Goal: Entertainment & Leisure: Consume media (video, audio)

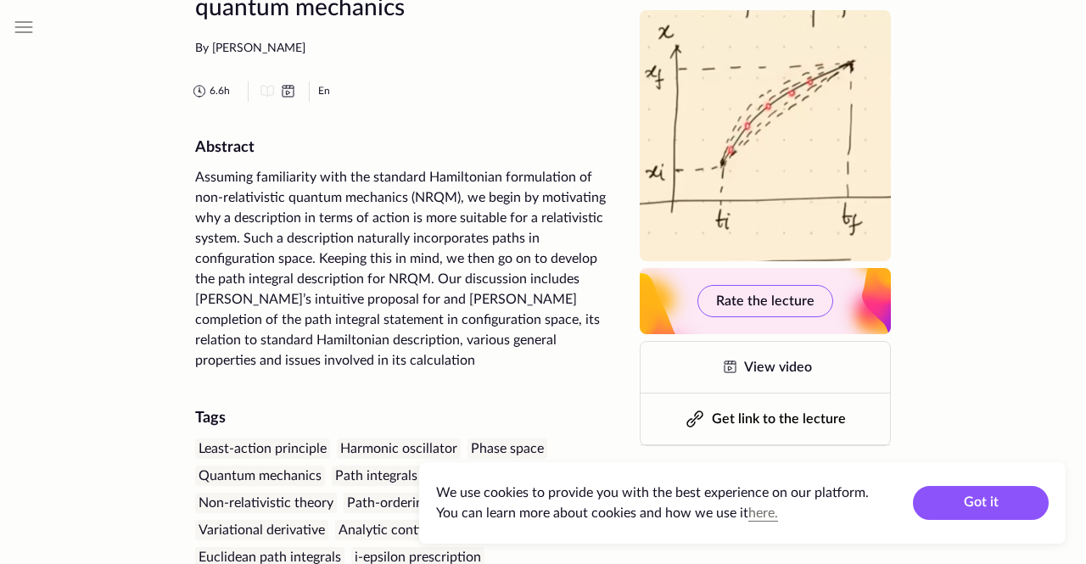
scroll to position [100, 0]
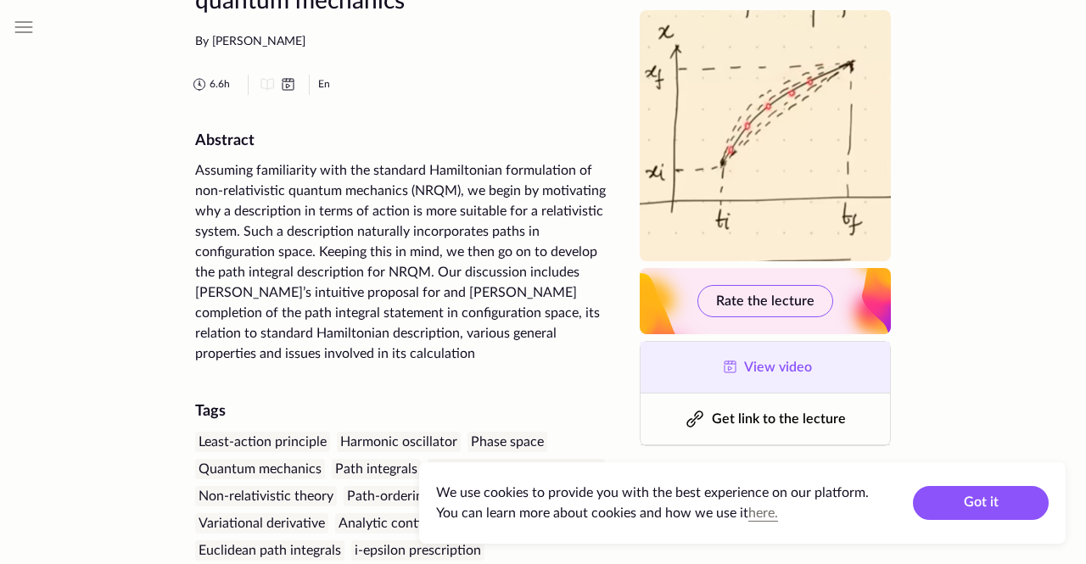
click at [759, 344] on link "View video" at bounding box center [765, 367] width 249 height 51
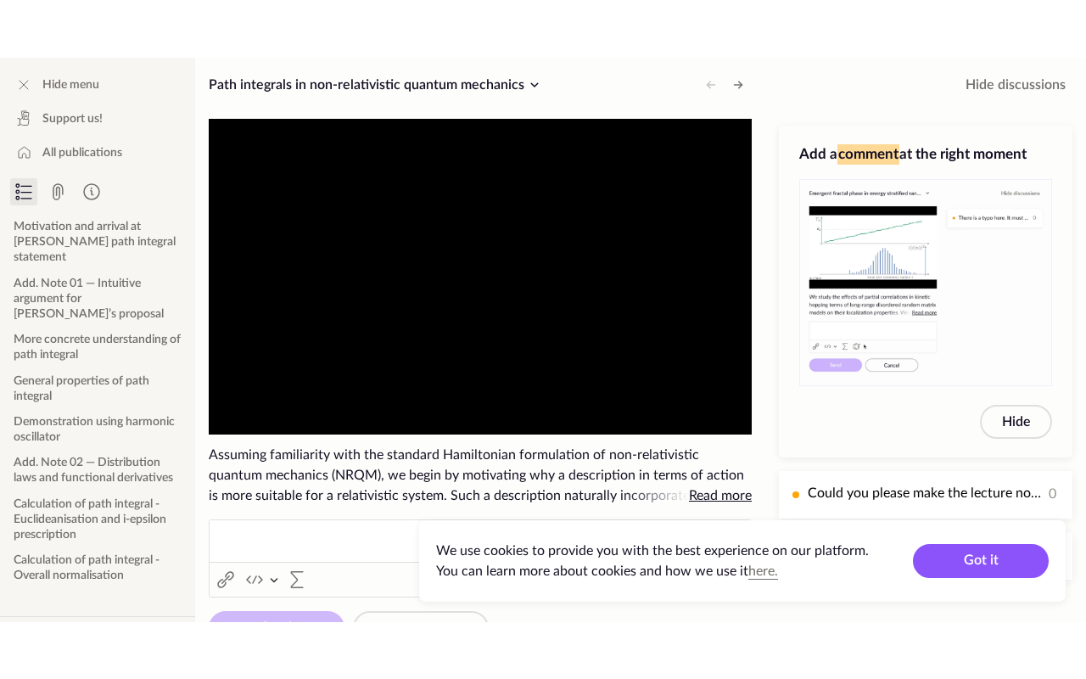
scroll to position [15, 0]
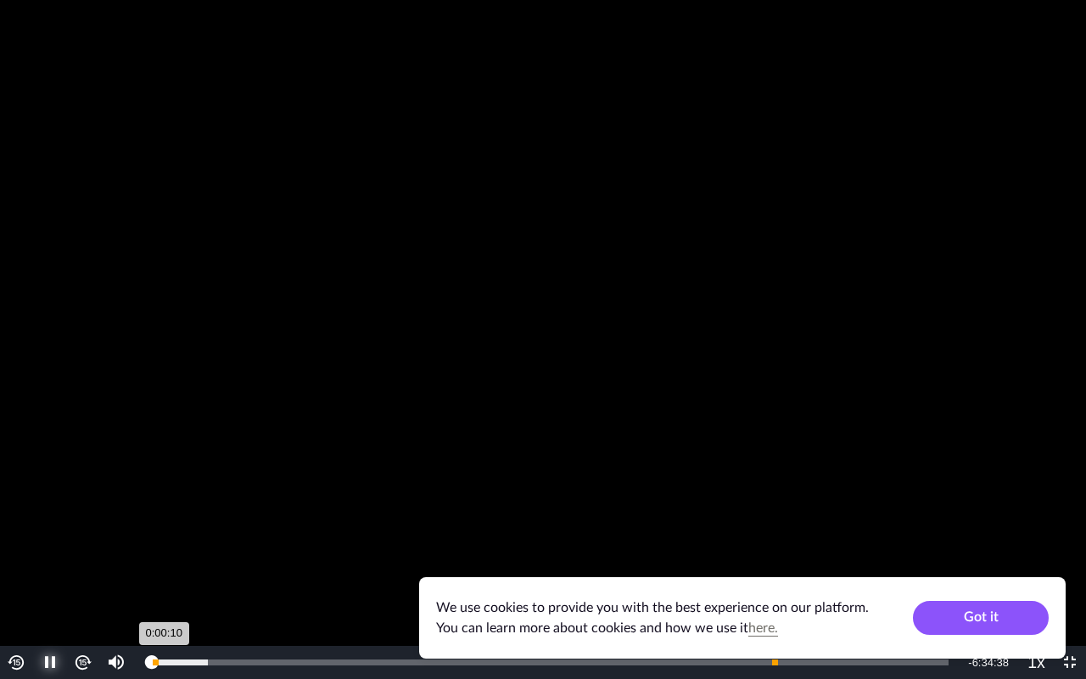
click at [152, 563] on div "0:00:10" at bounding box center [152, 662] width 0 height 6
click at [187, 563] on div "0:33:08" at bounding box center [169, 662] width 35 height 6
click at [260, 563] on div "Loaded : 14.31% 0:33:08 0:33:09" at bounding box center [550, 662] width 814 height 33
click at [260, 563] on div "0:53:50" at bounding box center [206, 662] width 109 height 6
click at [311, 563] on div "1:18:25" at bounding box center [231, 662] width 159 height 6
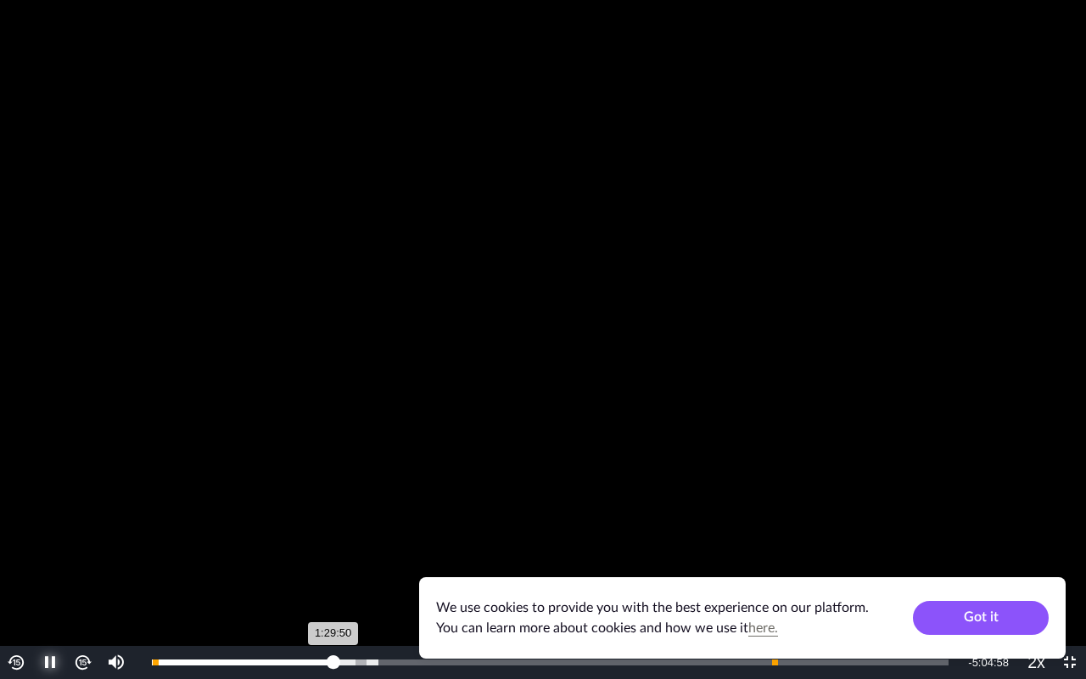
click at [333, 563] on div "1:29:50" at bounding box center [243, 662] width 182 height 6
click at [359, 563] on div "1:42:35" at bounding box center [255, 662] width 207 height 6
click at [410, 563] on div "2:07:51" at bounding box center [281, 662] width 258 height 6
click at [461, 563] on div "2:33:10" at bounding box center [306, 662] width 309 height 6
click at [474, 563] on div "2:39:37" at bounding box center [313, 662] width 322 height 6
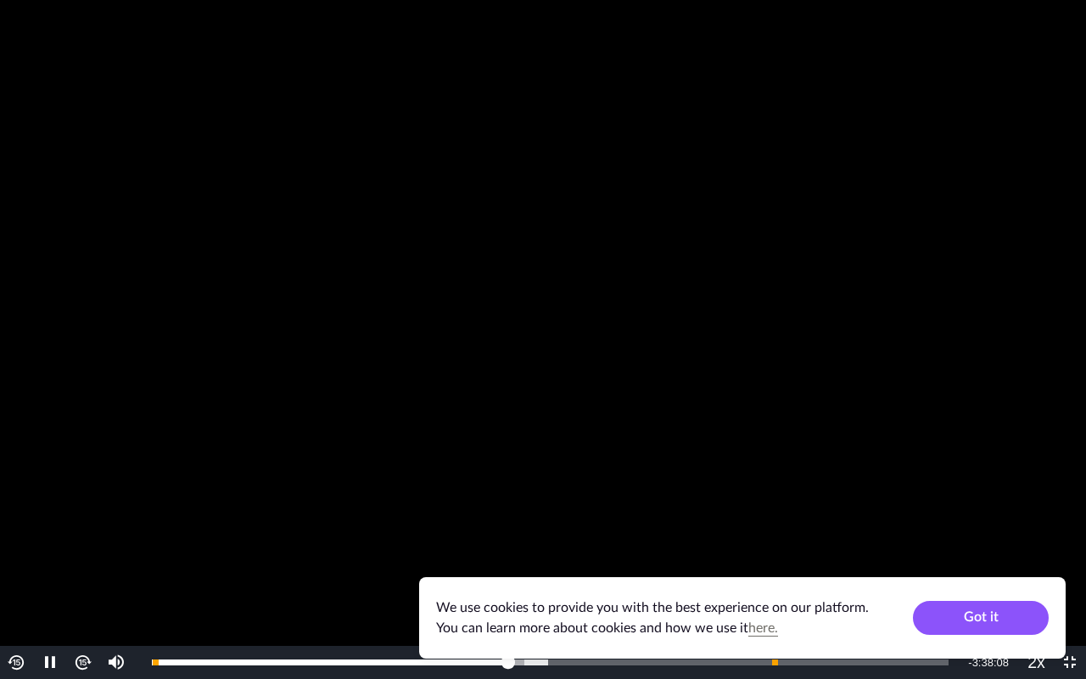
click at [82, 563] on img "Video Player" at bounding box center [83, 662] width 20 height 20
click at [95, 563] on button "Video Player" at bounding box center [82, 662] width 33 height 33
click at [87, 563] on img "Video Player" at bounding box center [83, 662] width 20 height 20
click at [92, 563] on button "Video Player" at bounding box center [82, 662] width 33 height 33
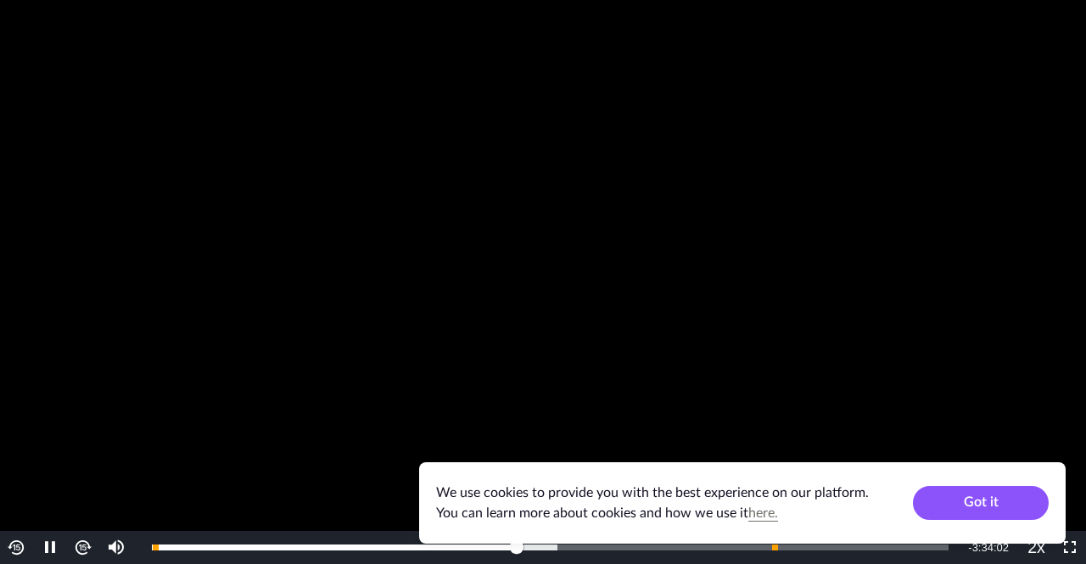
scroll to position [14, 0]
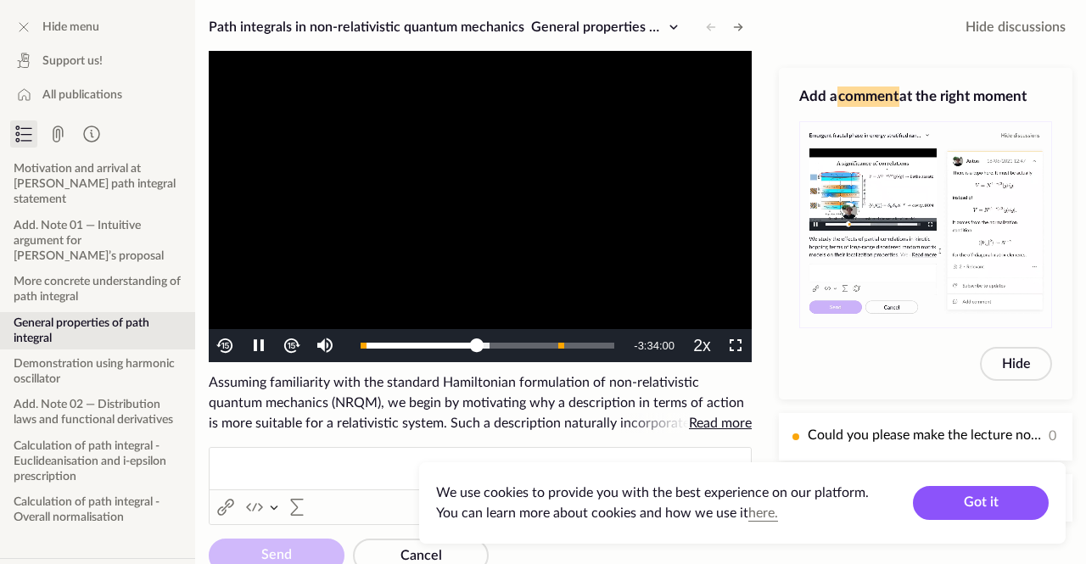
click at [983, 168] on video at bounding box center [925, 223] width 251 height 203
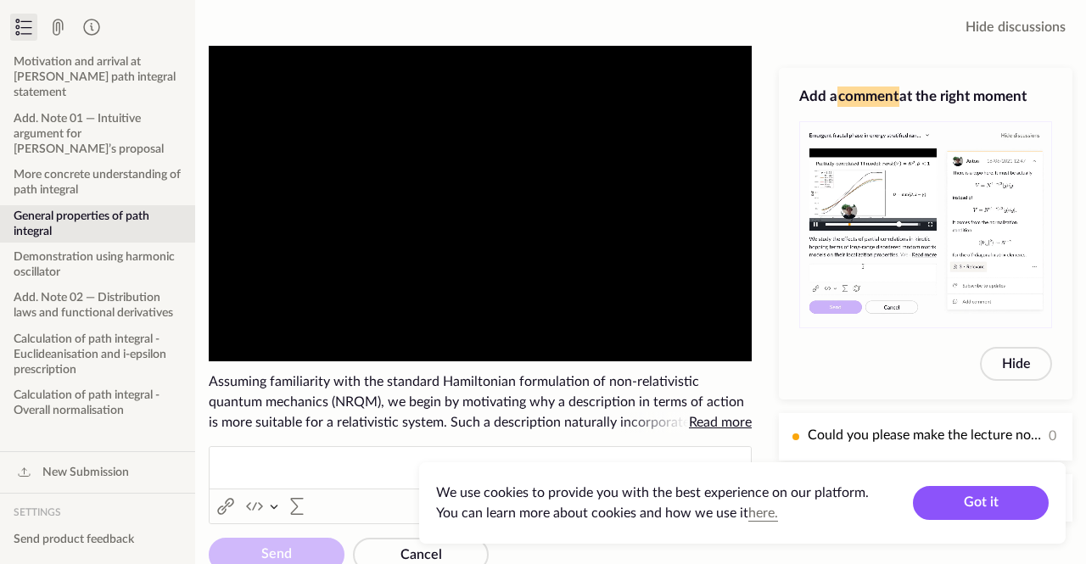
scroll to position [155, 0]
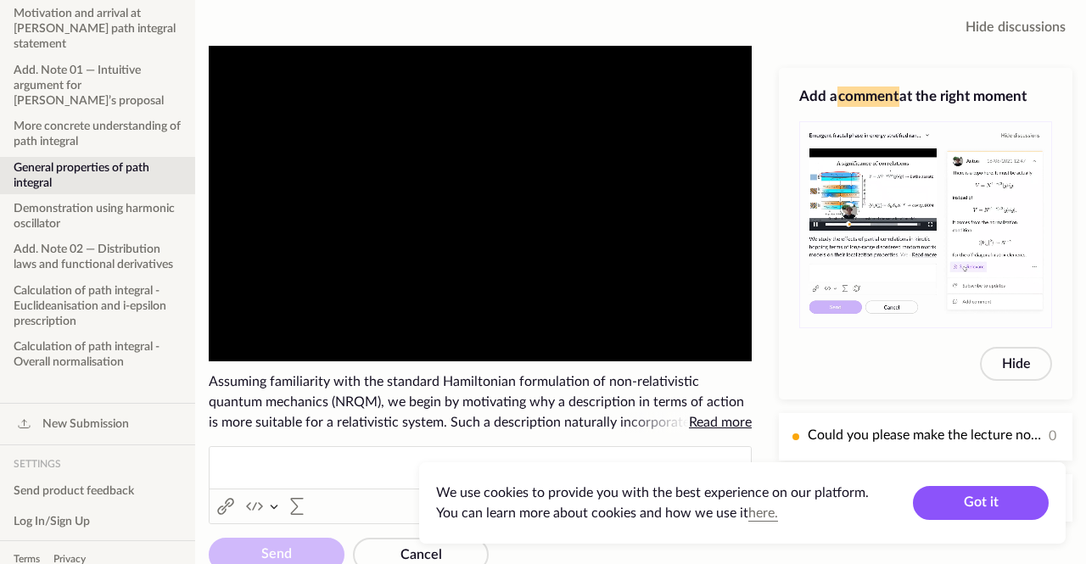
click at [295, 338] on img "Video Player" at bounding box center [292, 345] width 20 height 20
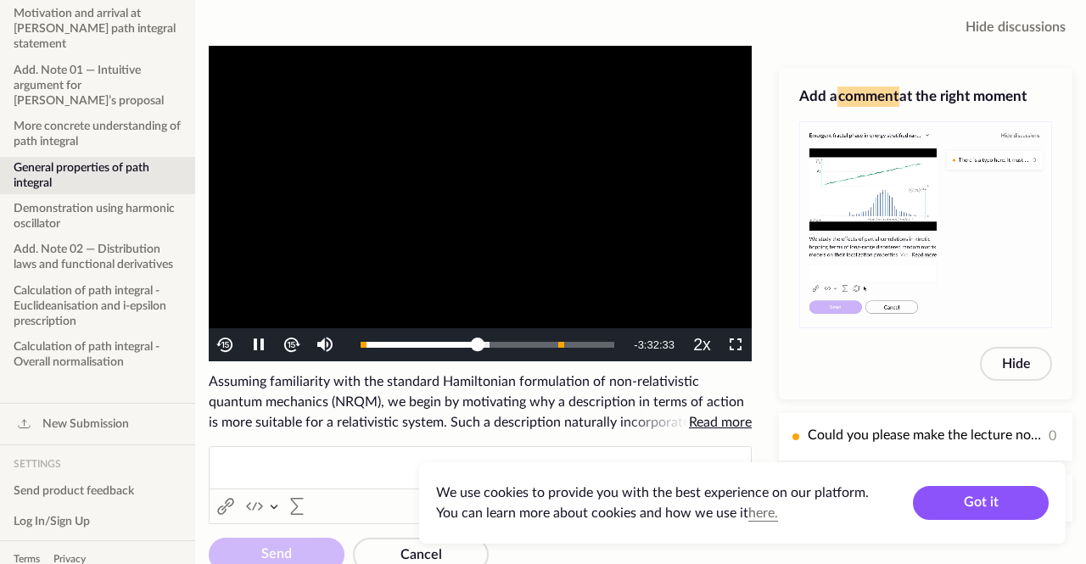
click at [288, 346] on img "Video Player" at bounding box center [292, 345] width 20 height 20
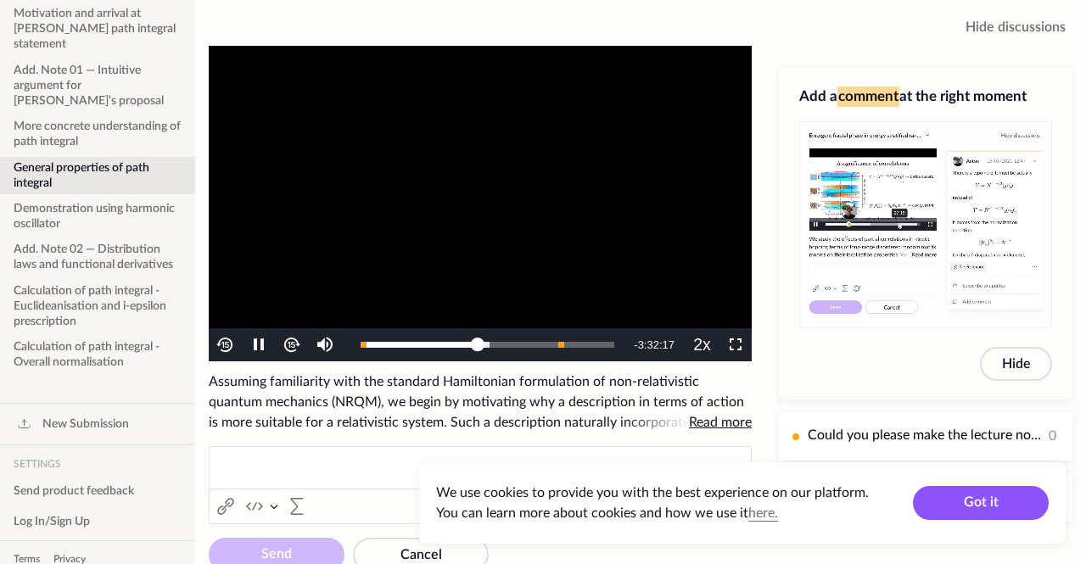
click at [299, 344] on img "Video Player" at bounding box center [292, 345] width 20 height 20
click at [296, 354] on img "Video Player" at bounding box center [292, 345] width 20 height 20
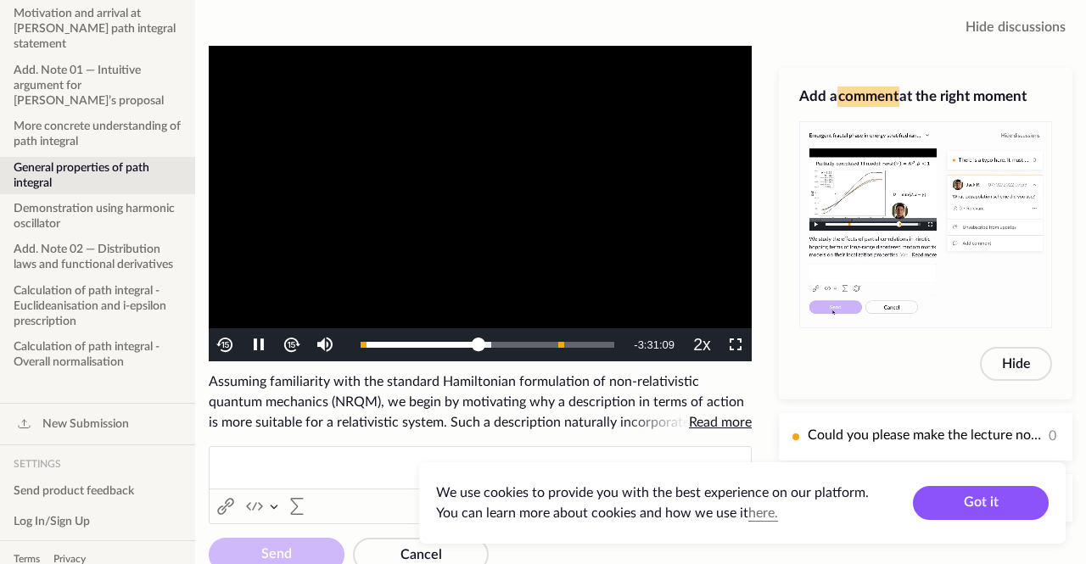
click at [285, 348] on img "Video Player" at bounding box center [292, 345] width 20 height 20
click at [288, 350] on img "Video Player" at bounding box center [292, 345] width 20 height 20
click at [292, 346] on img "Video Player" at bounding box center [292, 345] width 20 height 20
click at [296, 344] on img "Video Player" at bounding box center [292, 345] width 20 height 20
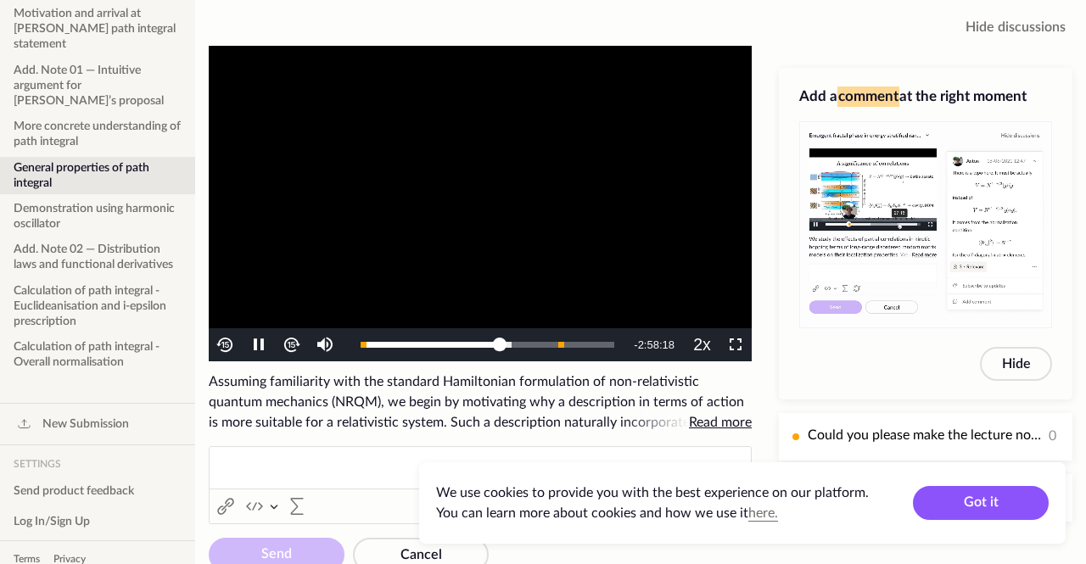
click at [713, 421] on span "Read more" at bounding box center [720, 423] width 63 height 14
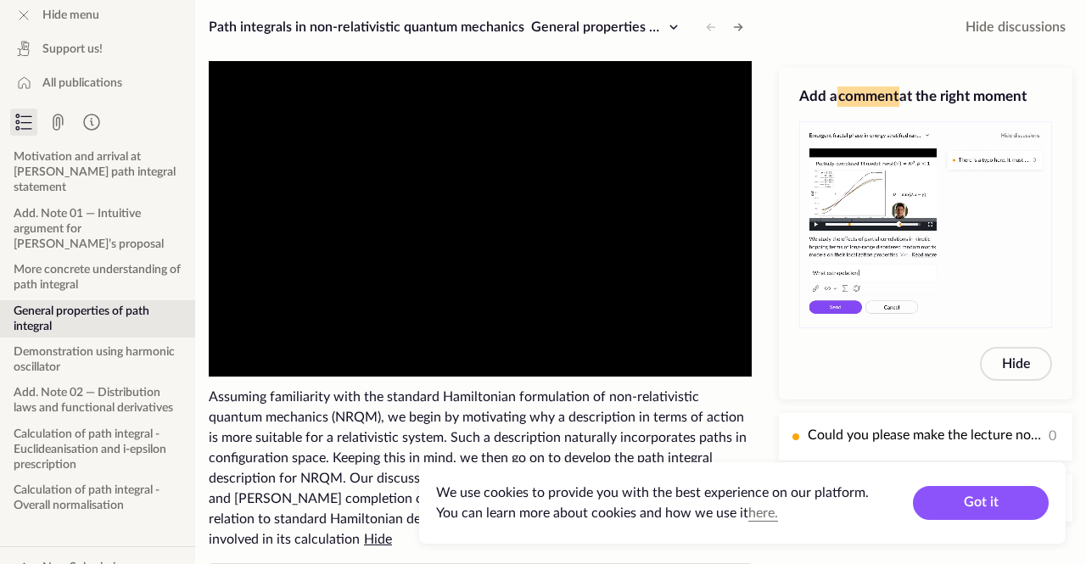
scroll to position [0, 0]
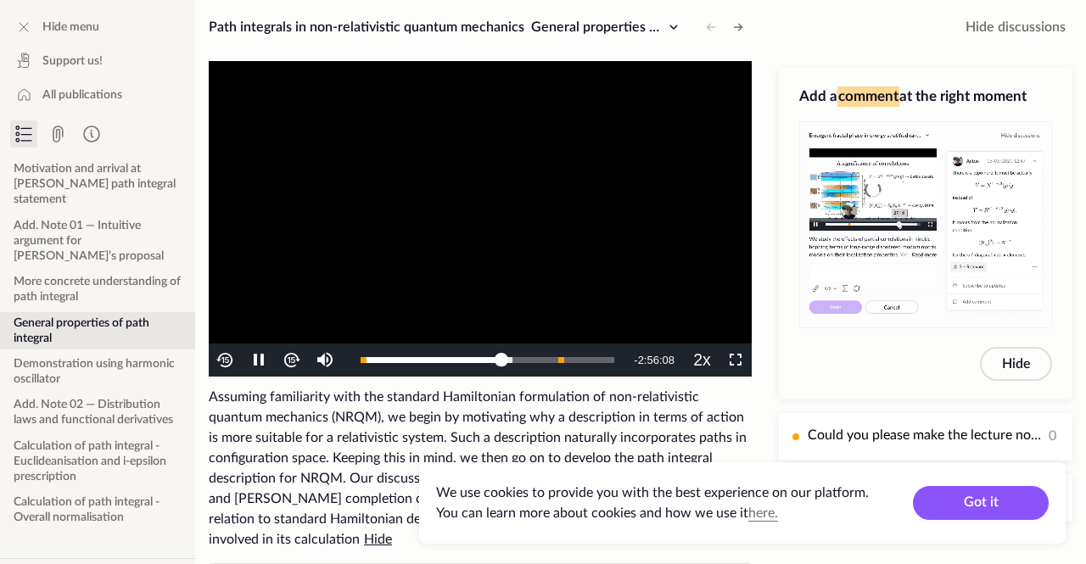
click at [299, 363] on img "Video Player" at bounding box center [292, 360] width 20 height 20
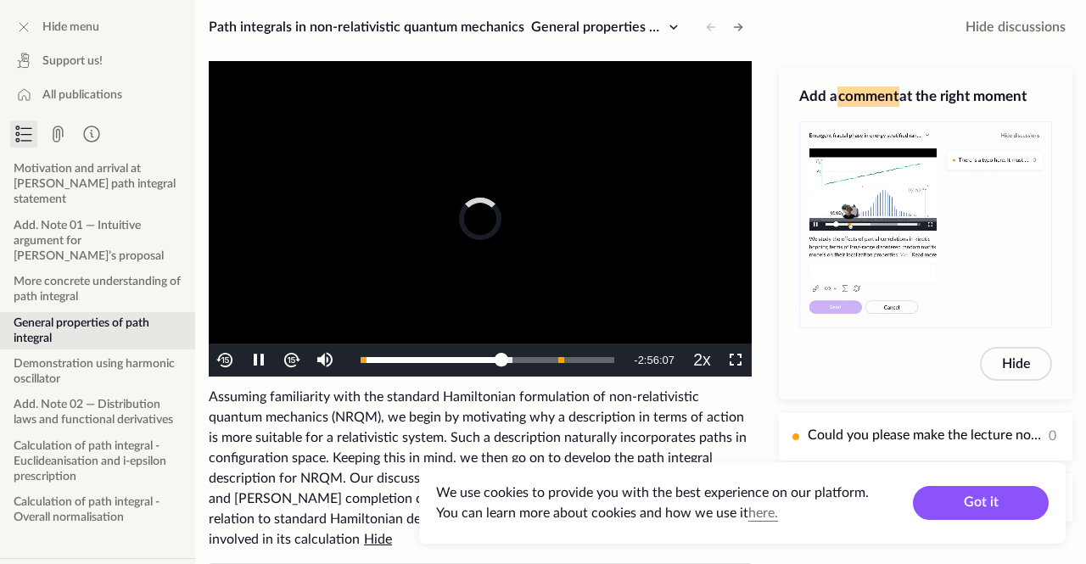
click at [291, 371] on button "Video Player" at bounding box center [291, 360] width 33 height 33
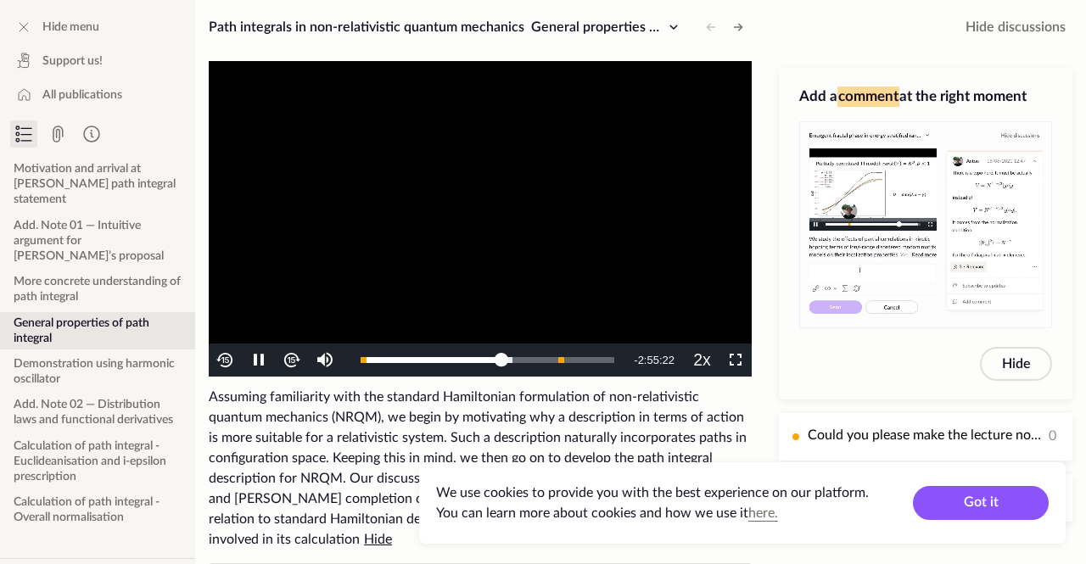
click at [288, 365] on img "Video Player" at bounding box center [292, 360] width 20 height 20
click at [288, 358] on img "Video Player" at bounding box center [292, 360] width 20 height 20
click at [290, 356] on img "Video Player" at bounding box center [292, 360] width 20 height 20
click at [295, 360] on img "Video Player" at bounding box center [292, 360] width 20 height 20
click at [296, 363] on img "Video Player" at bounding box center [292, 360] width 20 height 20
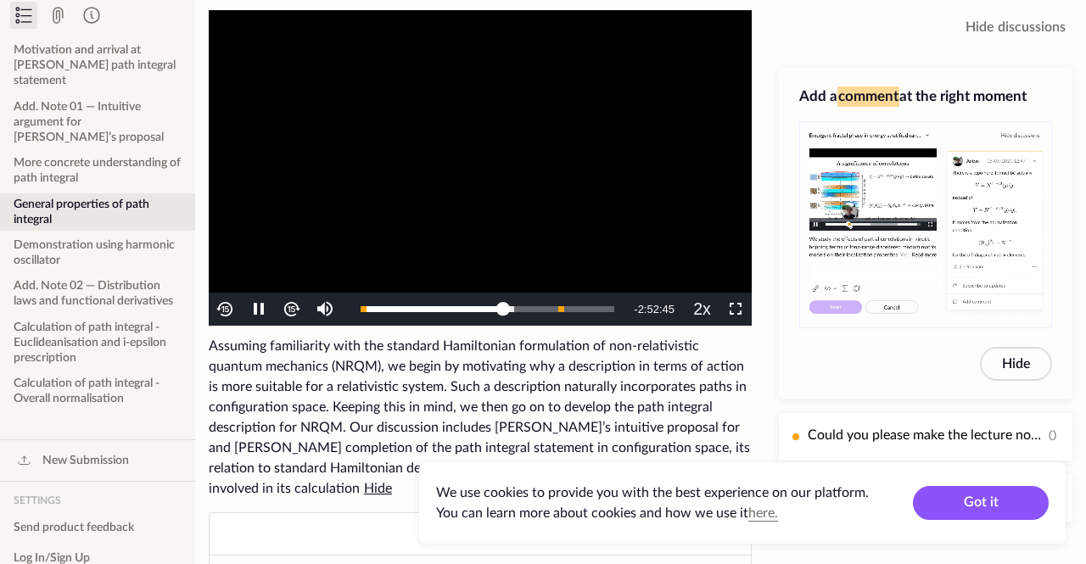
scroll to position [120, 0]
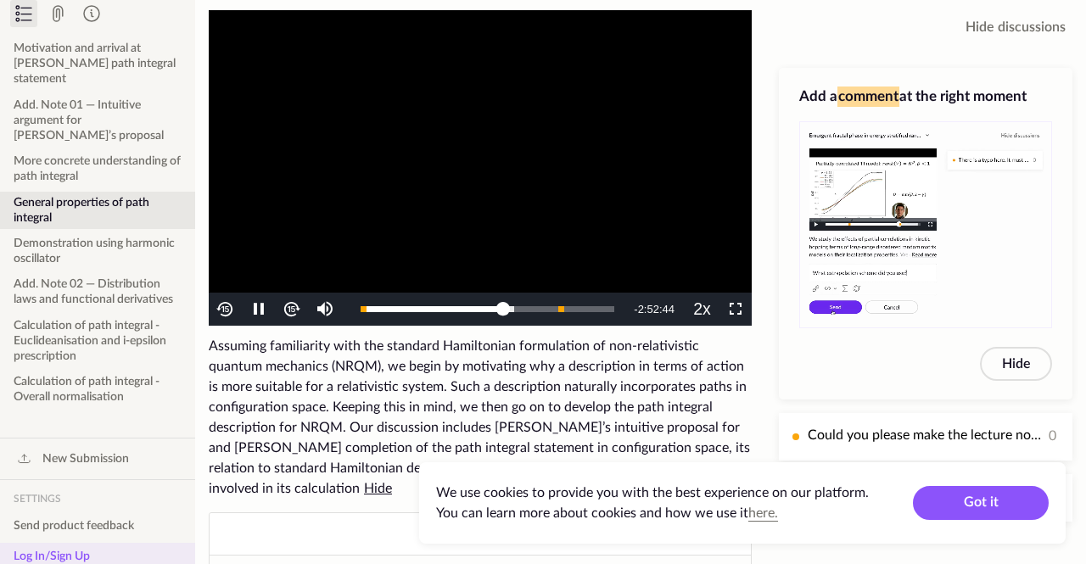
click at [63, 551] on button "Log In/Sign Up" at bounding box center [97, 556] width 195 height 27
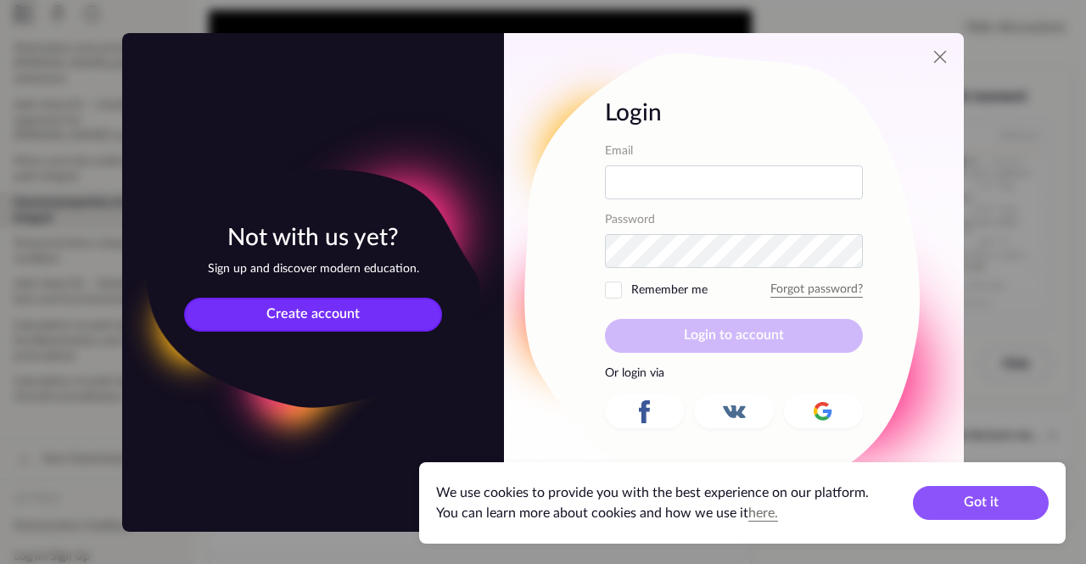
click at [351, 321] on span "Create account" at bounding box center [312, 314] width 93 height 14
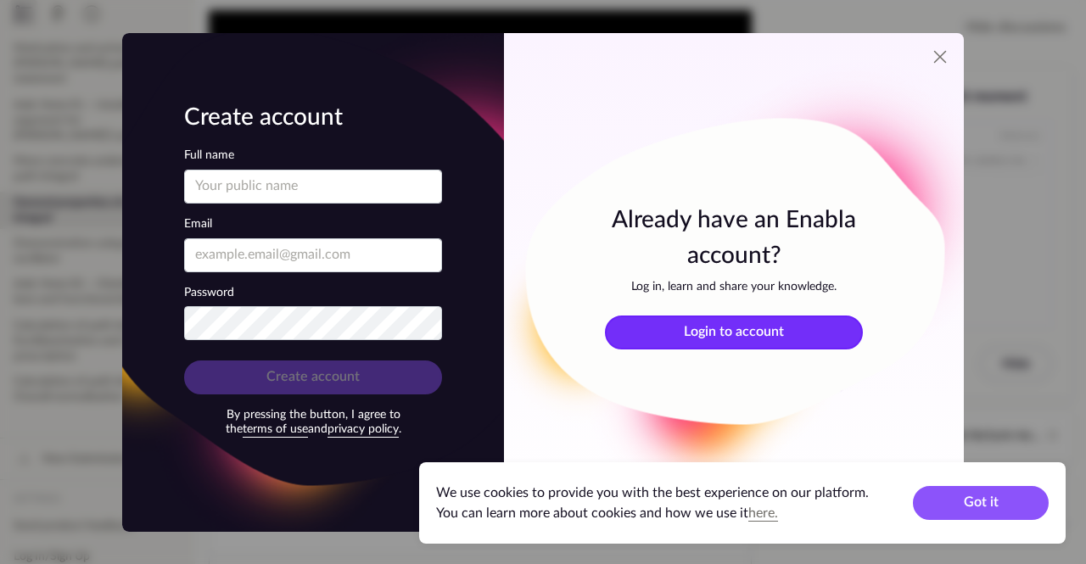
click at [748, 350] on button "Login to account" at bounding box center [734, 333] width 258 height 34
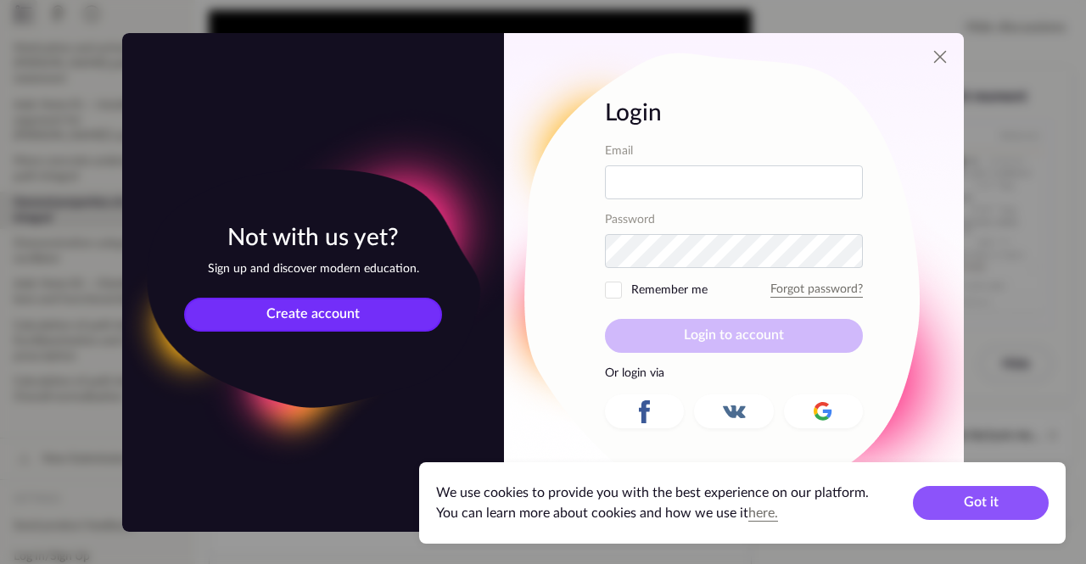
click at [394, 332] on button "Create account" at bounding box center [313, 315] width 258 height 34
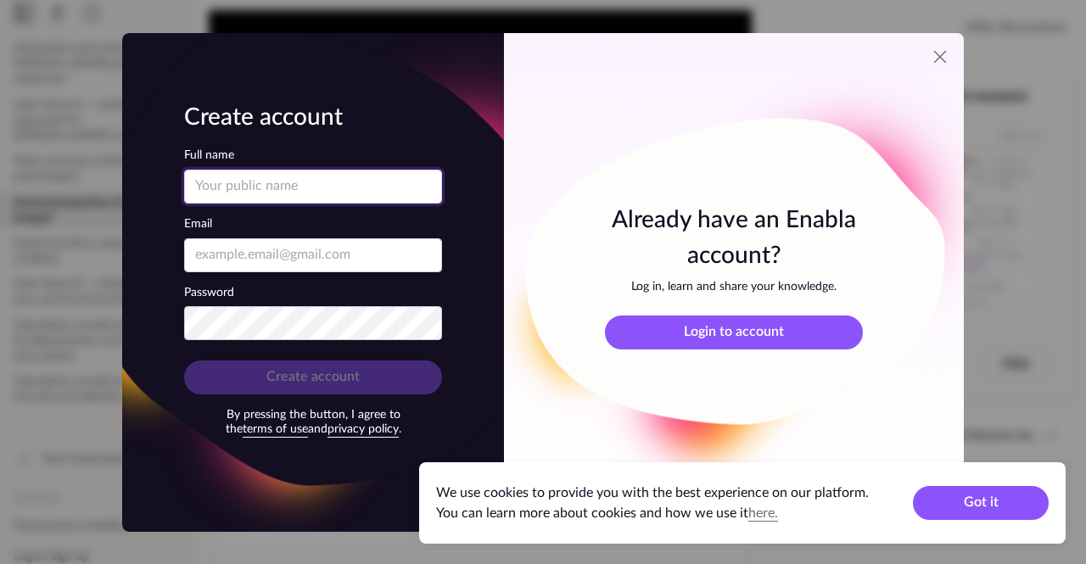
click at [305, 204] on input "Full name" at bounding box center [313, 187] width 258 height 34
type input "[PERSON_NAME]"
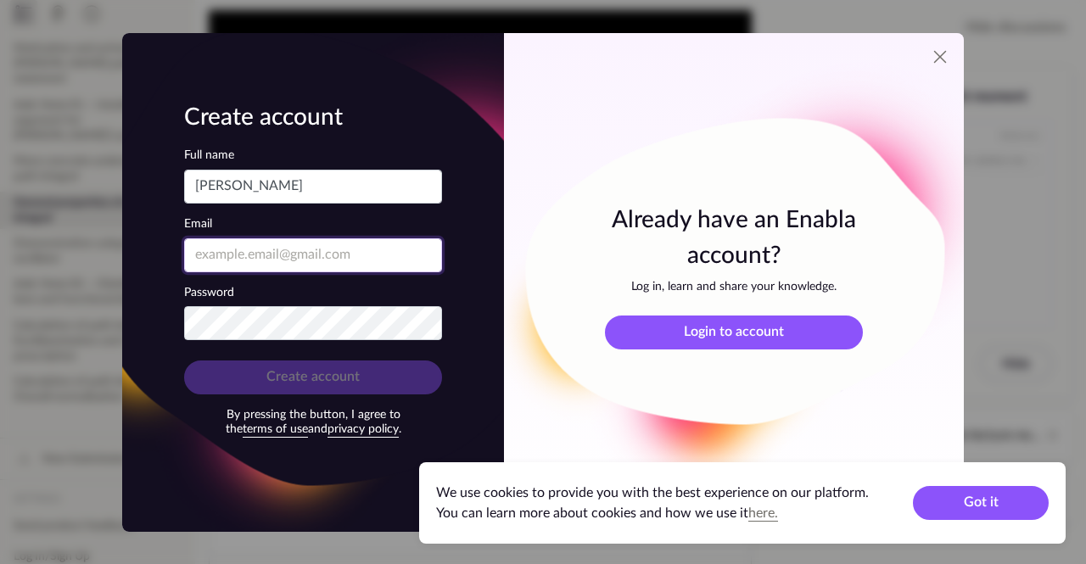
click at [343, 259] on input "Email" at bounding box center [313, 255] width 258 height 34
type input "[EMAIL_ADDRESS][PERSON_NAME][DOMAIN_NAME]"
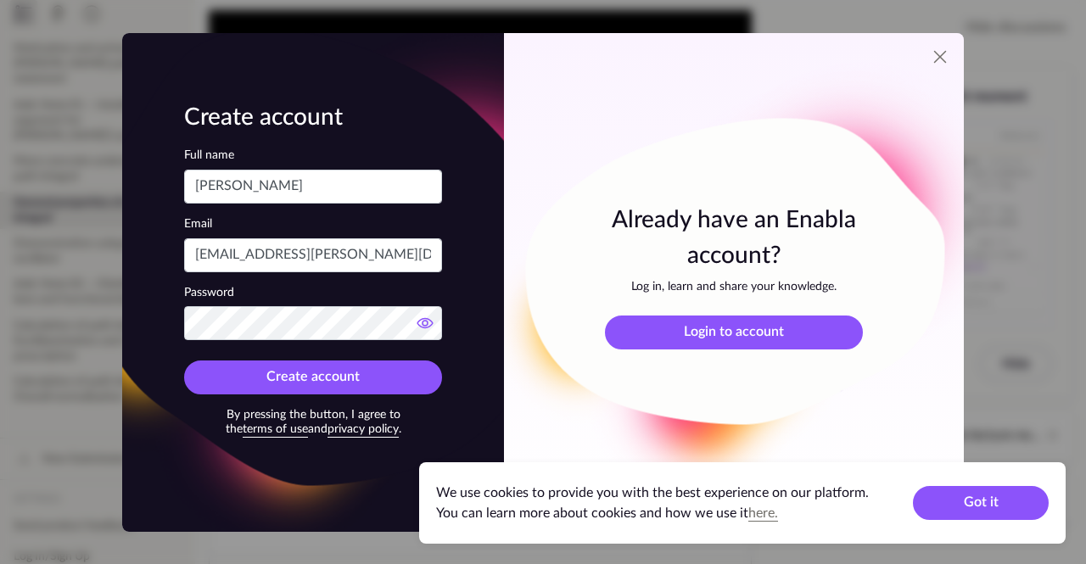
click at [424, 337] on button "Password" at bounding box center [425, 323] width 31 height 31
click at [428, 336] on button "Password" at bounding box center [425, 323] width 31 height 31
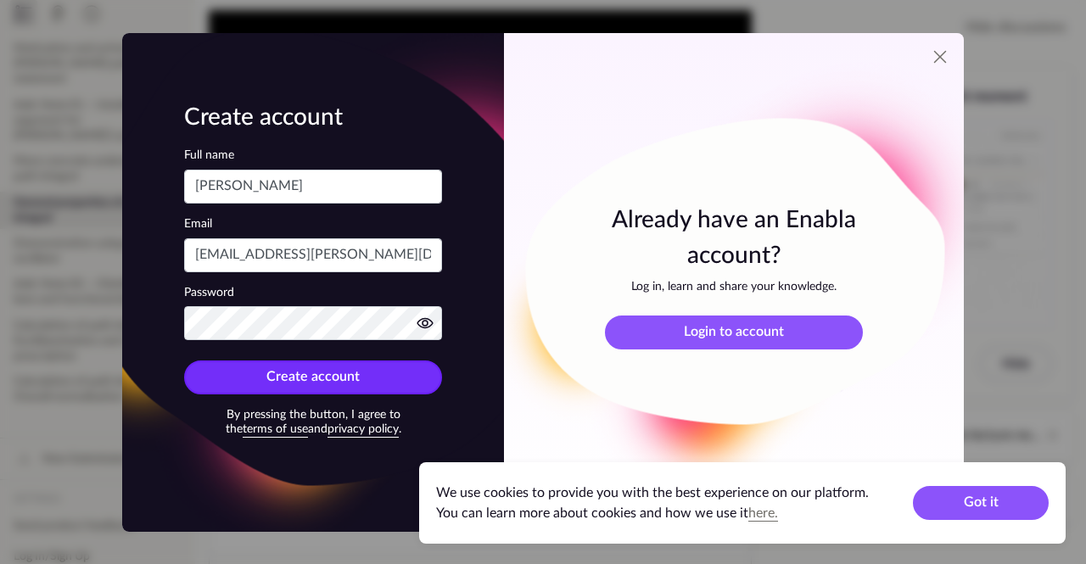
click at [377, 392] on button "Create account" at bounding box center [313, 378] width 258 height 34
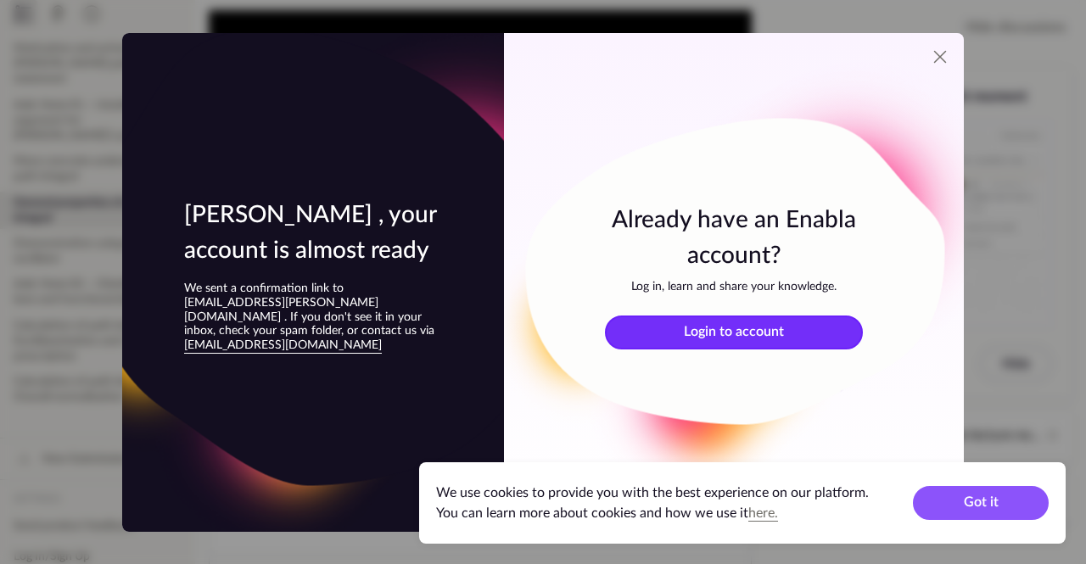
click at [793, 341] on button "Login to account" at bounding box center [734, 333] width 258 height 34
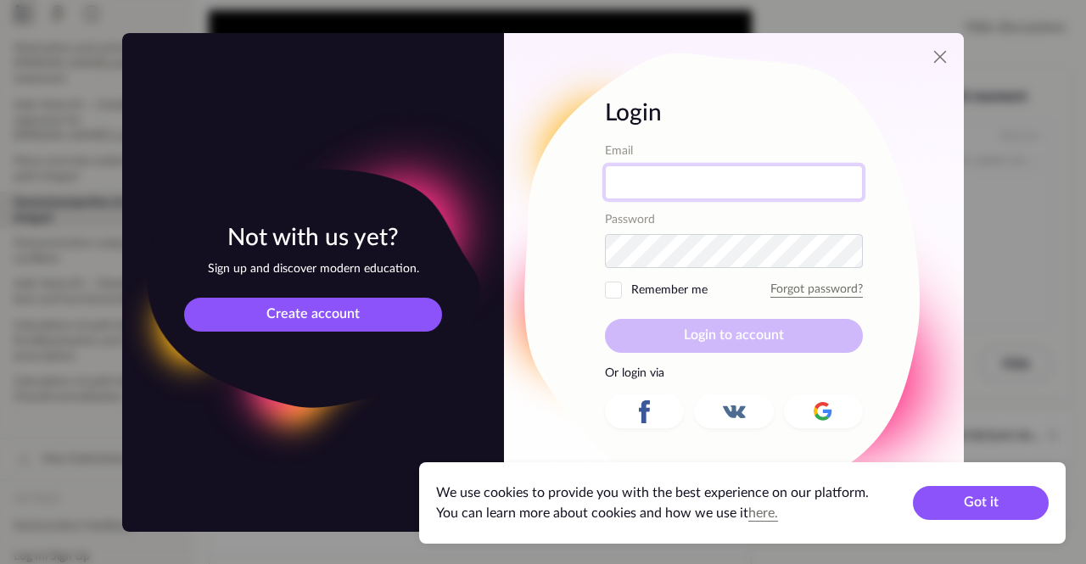
click at [798, 183] on input "Email" at bounding box center [734, 182] width 258 height 34
type input "[EMAIL_ADDRESS][PERSON_NAME][DOMAIN_NAME]"
click at [605, 319] on button "Login to account" at bounding box center [734, 336] width 258 height 34
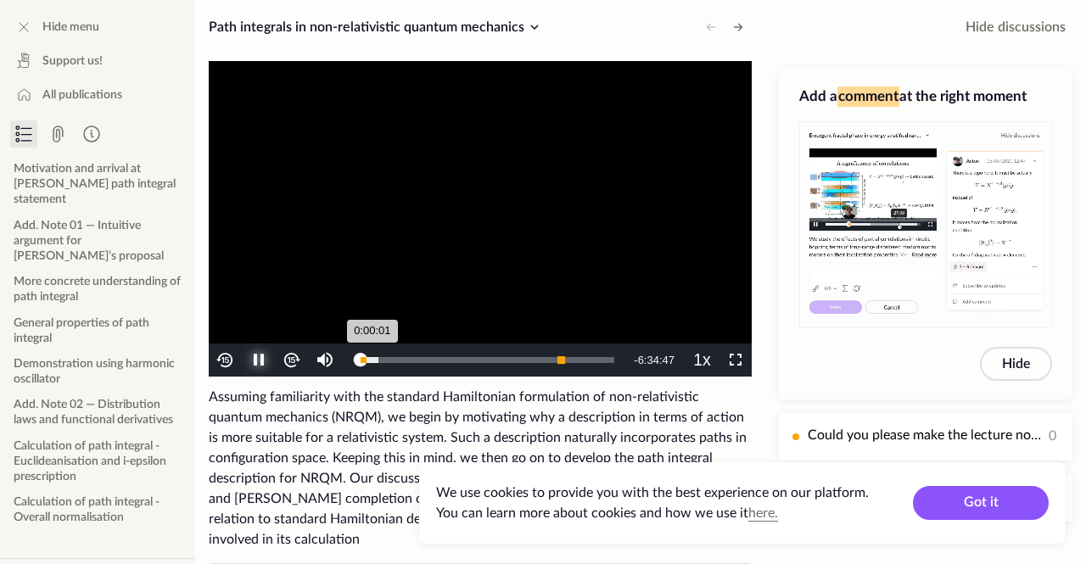
click at [562, 360] on div "Progress Bar" at bounding box center [560, 359] width 7 height 7
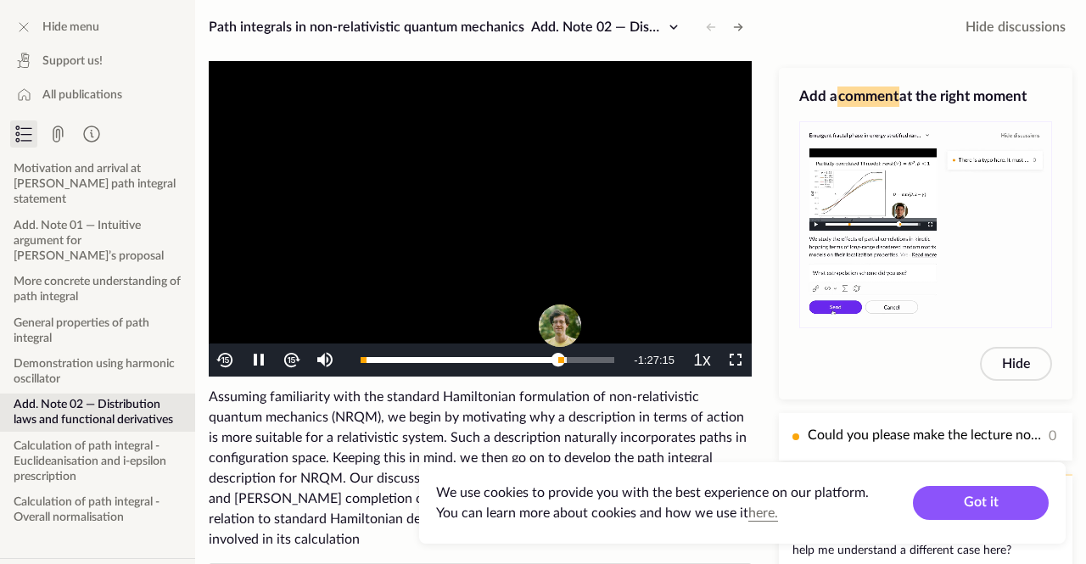
click at [295, 358] on img "Video Player" at bounding box center [292, 360] width 20 height 20
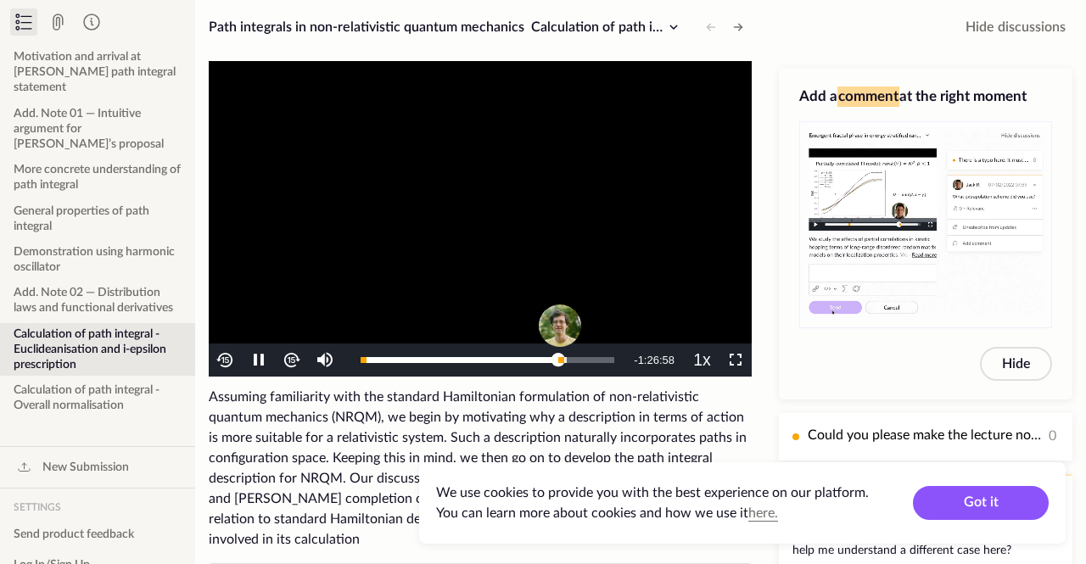
scroll to position [112, 0]
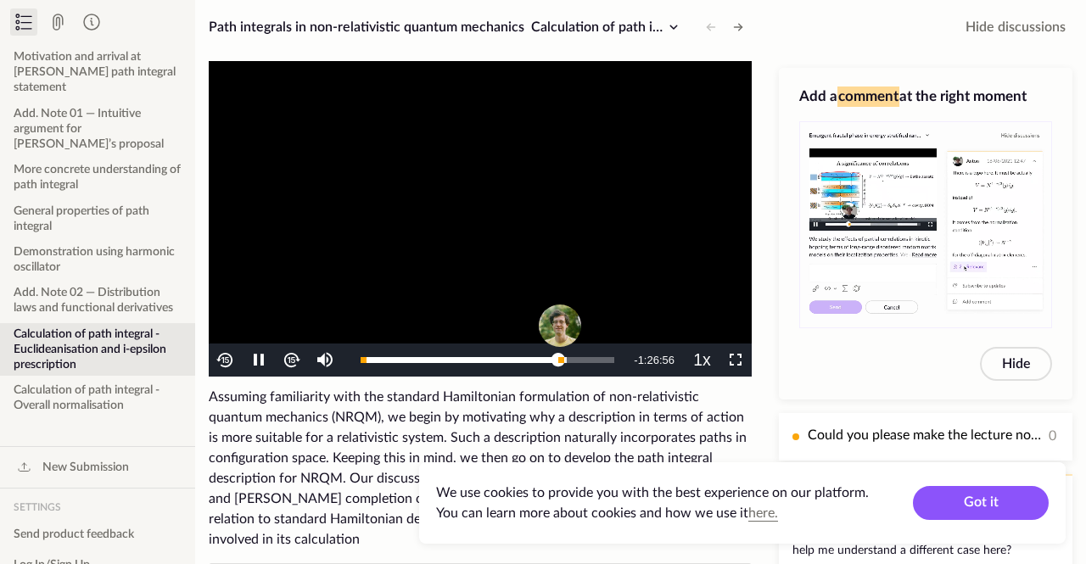
click at [53, 341] on button "Calculation of path integral - Euclideanisation and i-epsilon prescription" at bounding box center [97, 349] width 195 height 53
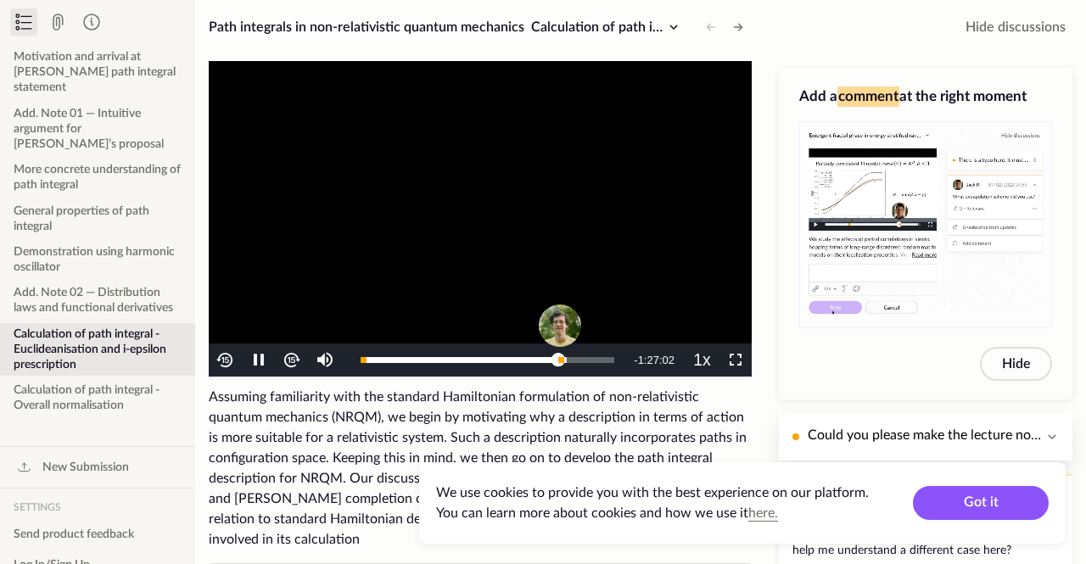
click at [1025, 426] on p "Could you please make the lecture notes available? When I click on the attachme…" at bounding box center [925, 435] width 234 height 21
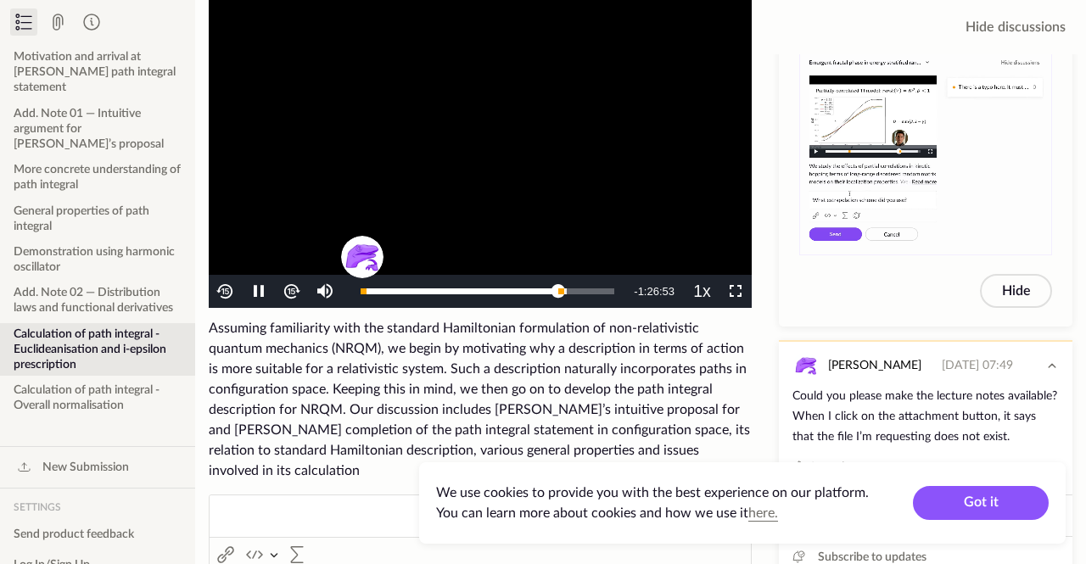
scroll to position [97, 0]
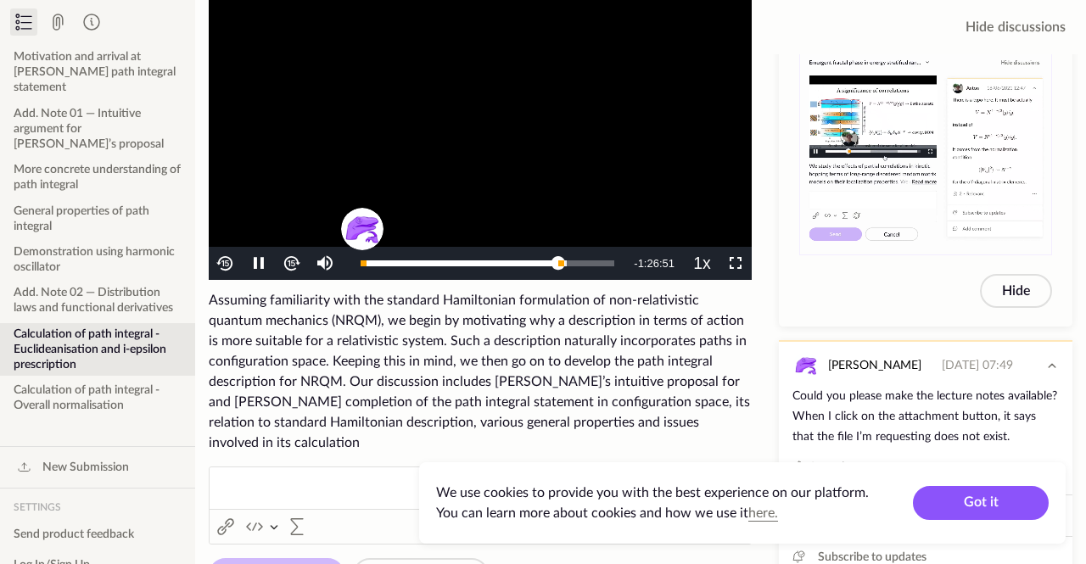
click at [219, 509] on ckeditor "Rich Text Editor Link (Ctrl+K) Link Insert code block Insert code block Insert …" at bounding box center [480, 506] width 543 height 78
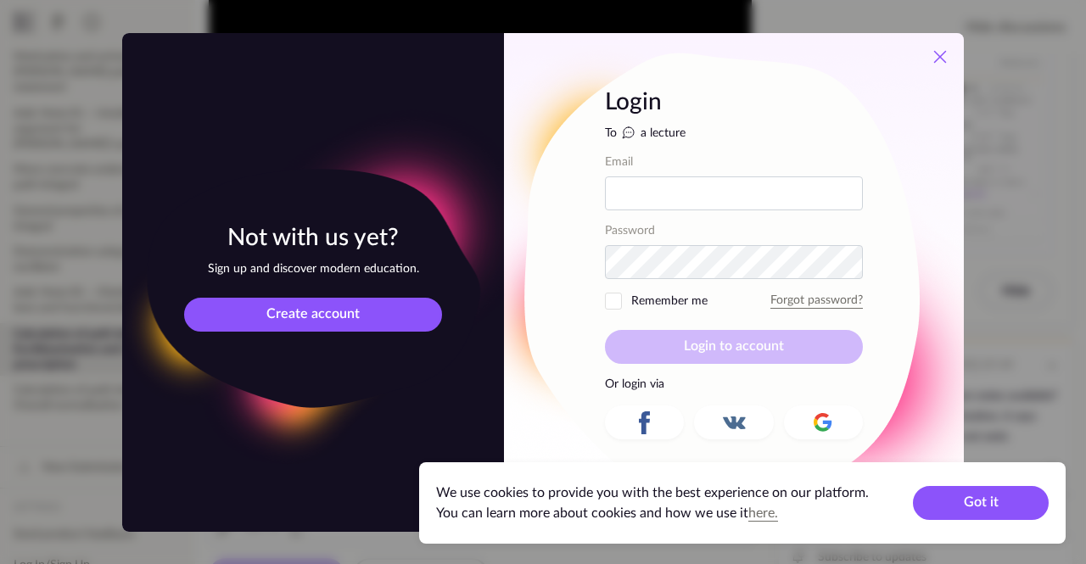
click at [934, 72] on button at bounding box center [940, 57] width 31 height 31
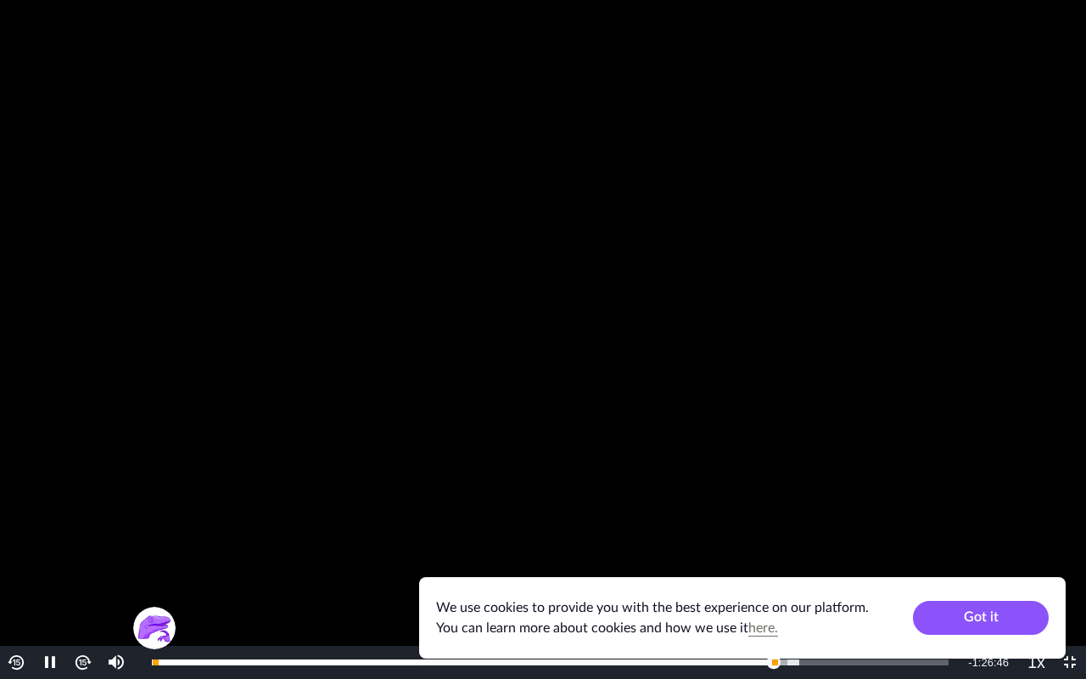
scroll to position [0, 0]
click at [81, 563] on img "Video Player" at bounding box center [83, 662] width 20 height 20
click at [91, 563] on img "Video Player" at bounding box center [83, 662] width 20 height 20
click at [88, 563] on img "Video Player" at bounding box center [83, 662] width 20 height 20
click at [80, 563] on img "Video Player" at bounding box center [83, 662] width 20 height 20
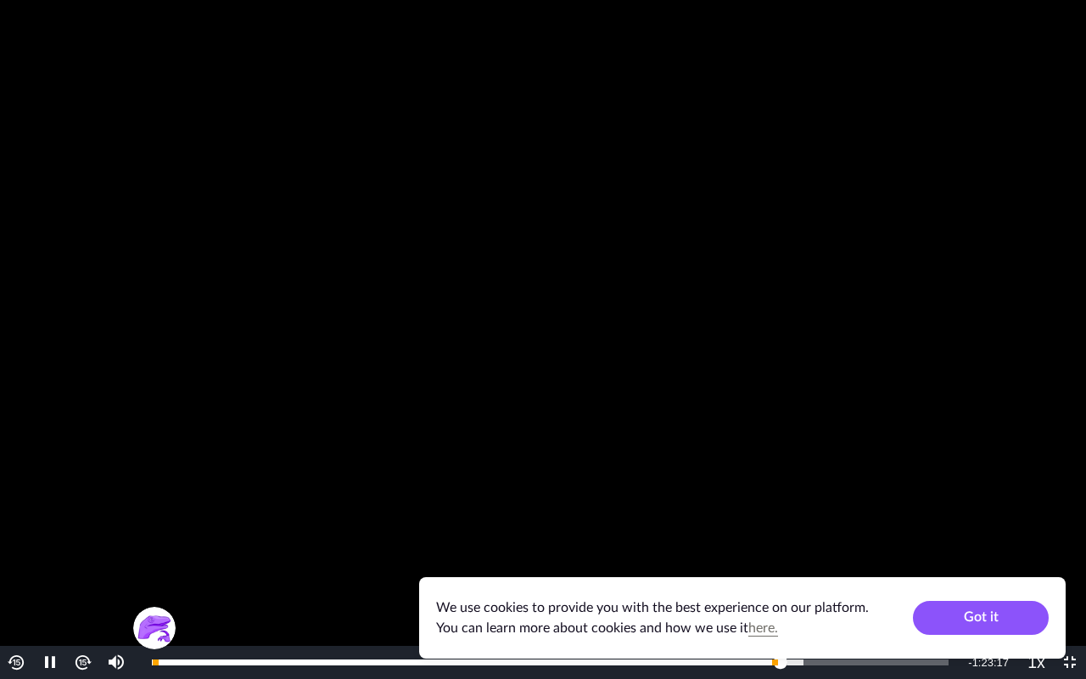
click at [81, 563] on img "Video Player" at bounding box center [83, 662] width 20 height 20
click at [80, 563] on img "Video Player" at bounding box center [83, 662] width 20 height 20
click at [86, 563] on img "Video Player" at bounding box center [83, 662] width 20 height 20
click at [88, 563] on img "Video Player" at bounding box center [83, 662] width 20 height 20
click at [86, 563] on img "Video Player" at bounding box center [83, 662] width 20 height 20
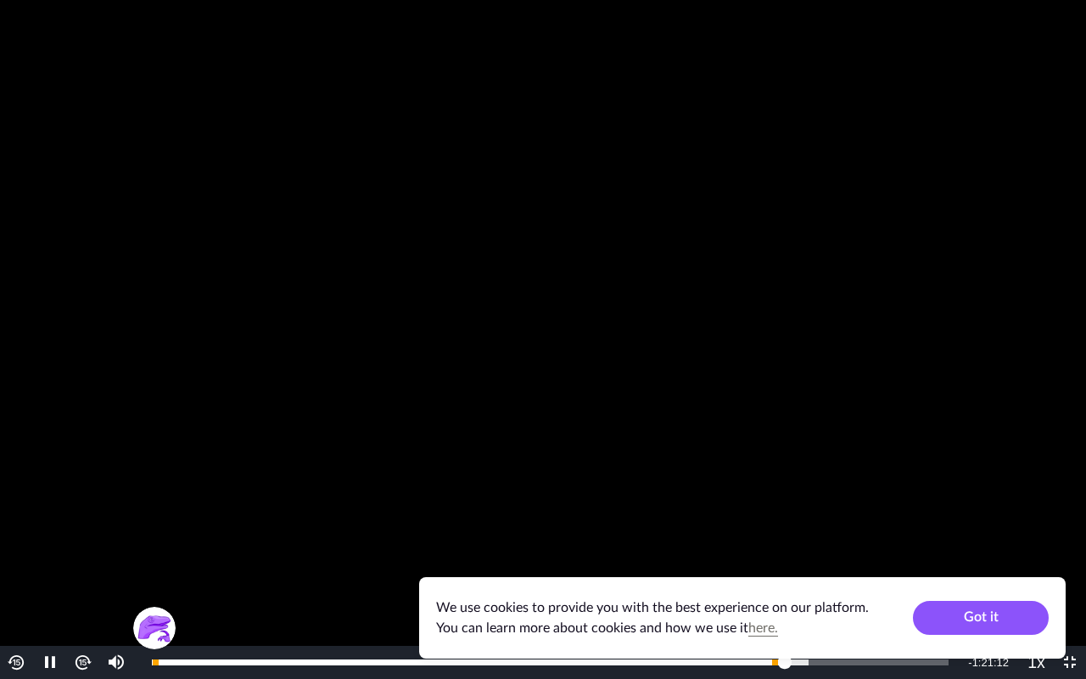
click at [82, 563] on img "Video Player" at bounding box center [83, 662] width 20 height 20
click at [86, 563] on img "Video Player" at bounding box center [83, 662] width 20 height 20
click at [88, 563] on img "Video Player" at bounding box center [83, 662] width 20 height 20
click at [90, 563] on img "Video Player" at bounding box center [83, 662] width 20 height 20
click at [87, 563] on img "Video Player" at bounding box center [83, 662] width 20 height 20
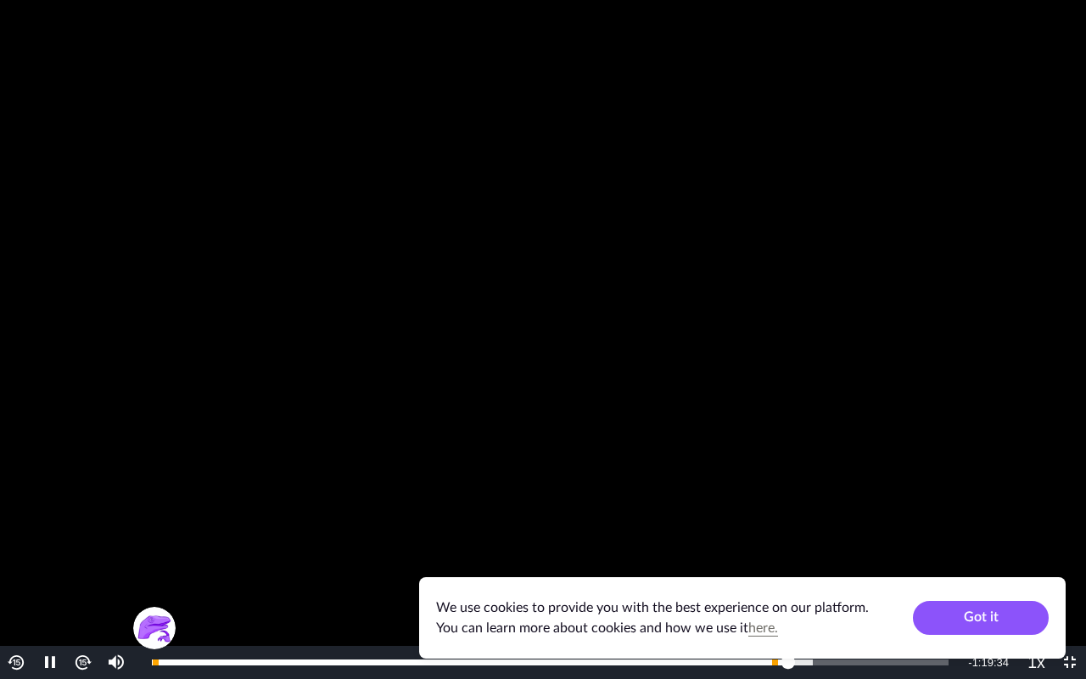
click at [88, 563] on img "Video Player" at bounding box center [83, 662] width 20 height 20
click at [85, 563] on img "Video Player" at bounding box center [83, 662] width 20 height 20
click at [87, 563] on img "Video Player" at bounding box center [83, 662] width 20 height 20
click at [88, 563] on img "Video Player" at bounding box center [83, 662] width 20 height 20
click at [90, 563] on img "Video Player" at bounding box center [83, 662] width 20 height 20
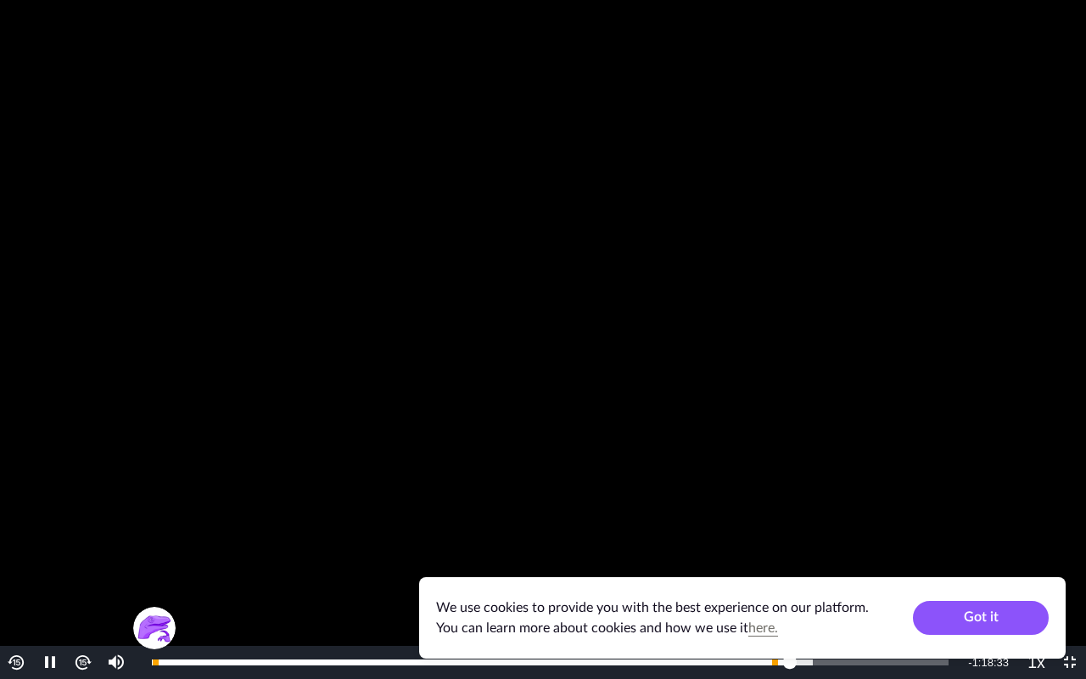
click at [89, 563] on img "Video Player" at bounding box center [83, 662] width 20 height 20
click at [93, 563] on button "Video Player" at bounding box center [82, 662] width 33 height 33
click at [92, 563] on img "Video Player" at bounding box center [83, 662] width 20 height 20
click at [89, 563] on img "Video Player" at bounding box center [83, 662] width 20 height 20
click at [85, 563] on img "Video Player" at bounding box center [83, 662] width 20 height 20
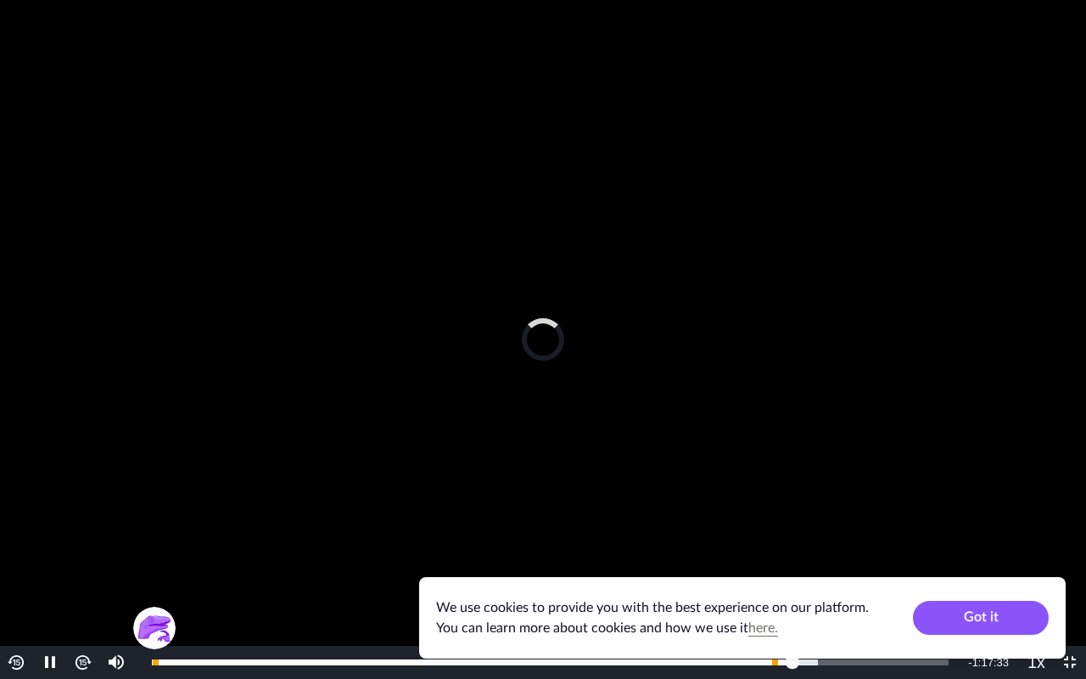
click at [85, 563] on img "Video Player" at bounding box center [83, 662] width 20 height 20
click at [84, 563] on img "Video Player" at bounding box center [83, 662] width 20 height 20
click at [87, 563] on img "Video Player" at bounding box center [83, 662] width 20 height 20
click at [92, 563] on img "Video Player" at bounding box center [83, 662] width 20 height 20
click at [87, 563] on img "Video Player" at bounding box center [83, 662] width 20 height 20
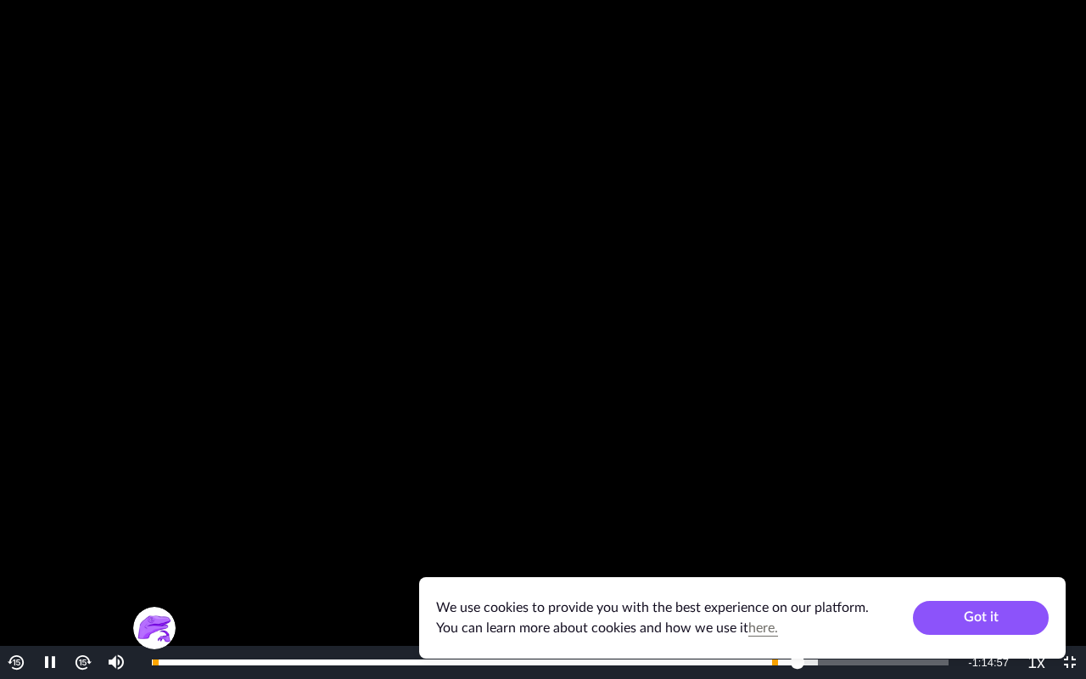
click at [88, 563] on img "Video Player" at bounding box center [83, 662] width 20 height 20
click at [89, 563] on img "Video Player" at bounding box center [83, 662] width 20 height 20
click at [91, 563] on img "Video Player" at bounding box center [83, 662] width 20 height 20
click at [87, 563] on img "Video Player" at bounding box center [83, 662] width 20 height 20
click at [89, 563] on img "Video Player" at bounding box center [83, 662] width 20 height 20
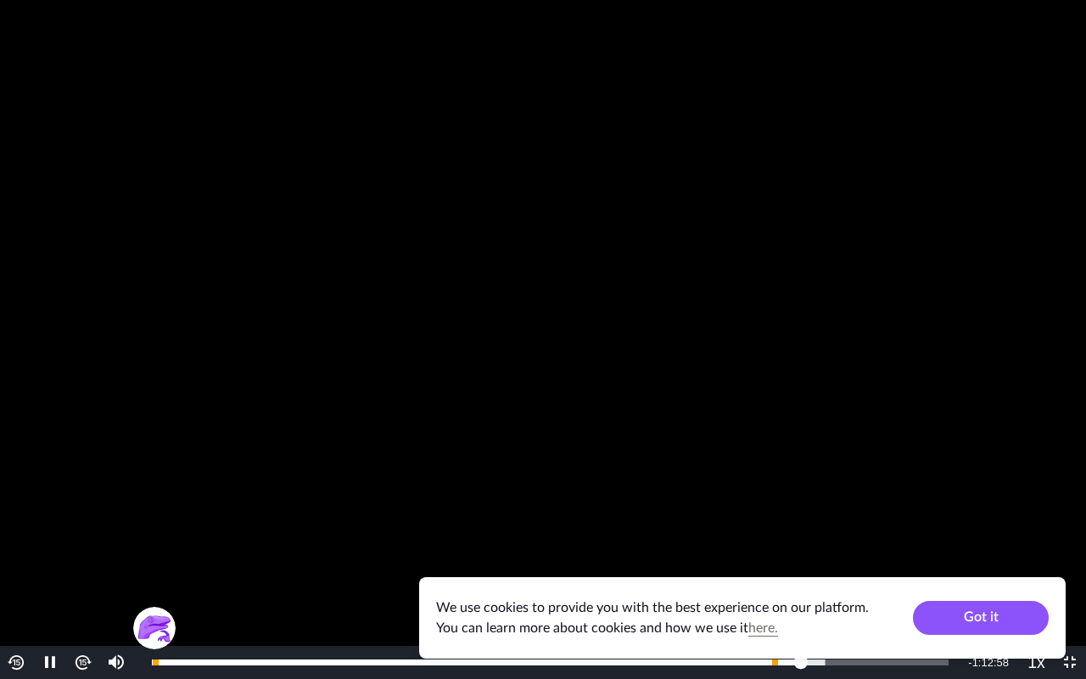
click at [77, 563] on img "Video Player" at bounding box center [83, 662] width 20 height 20
click at [86, 563] on img "Video Player" at bounding box center [83, 662] width 20 height 20
click at [92, 563] on img "Video Player" at bounding box center [83, 662] width 20 height 20
